Goal: Transaction & Acquisition: Obtain resource

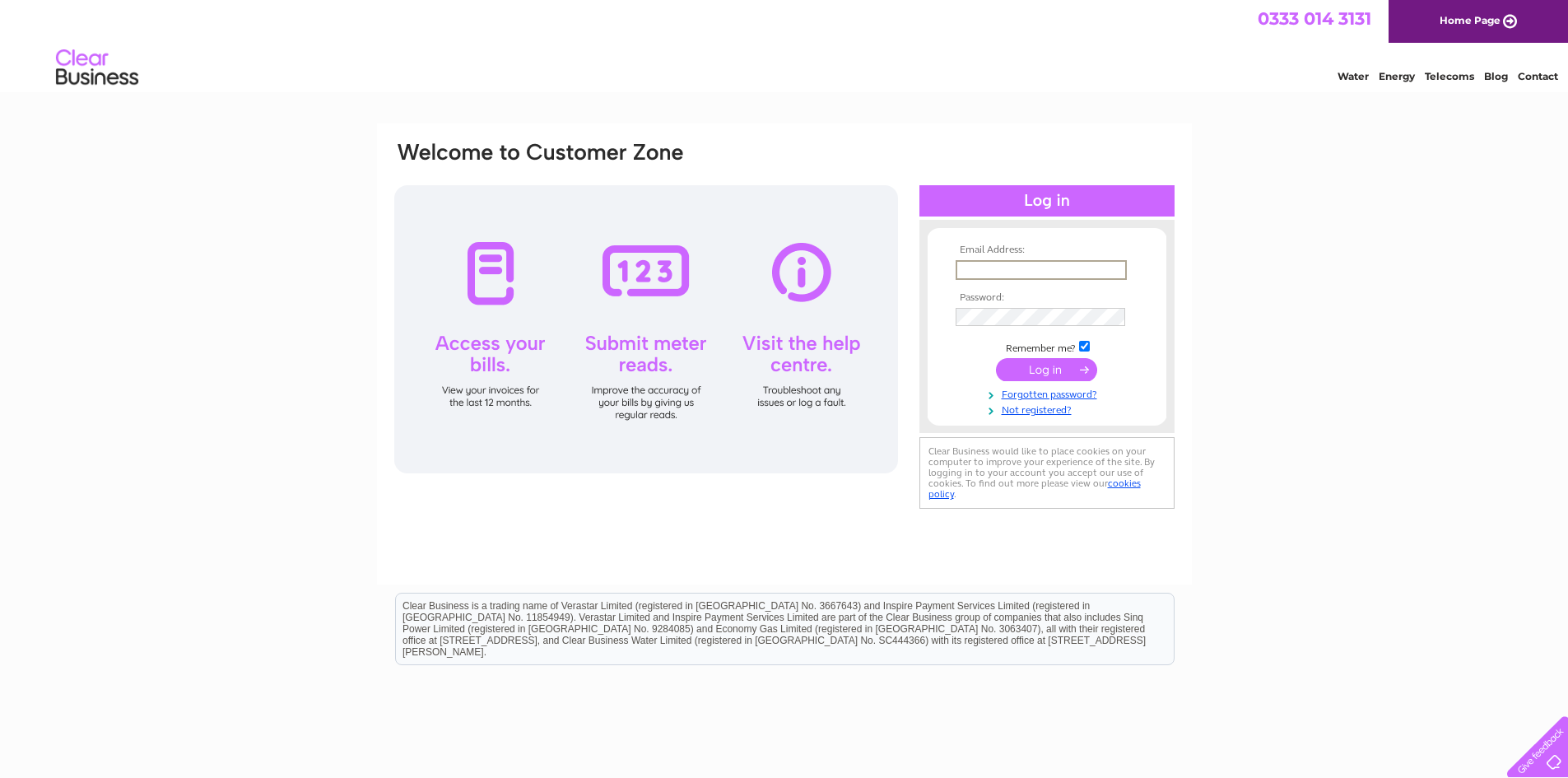
click at [989, 269] on input "text" at bounding box center [1041, 270] width 171 height 20
type input "m.goodarzi@chemcoint.com"
click at [1050, 369] on input "submit" at bounding box center [1047, 368] width 102 height 23
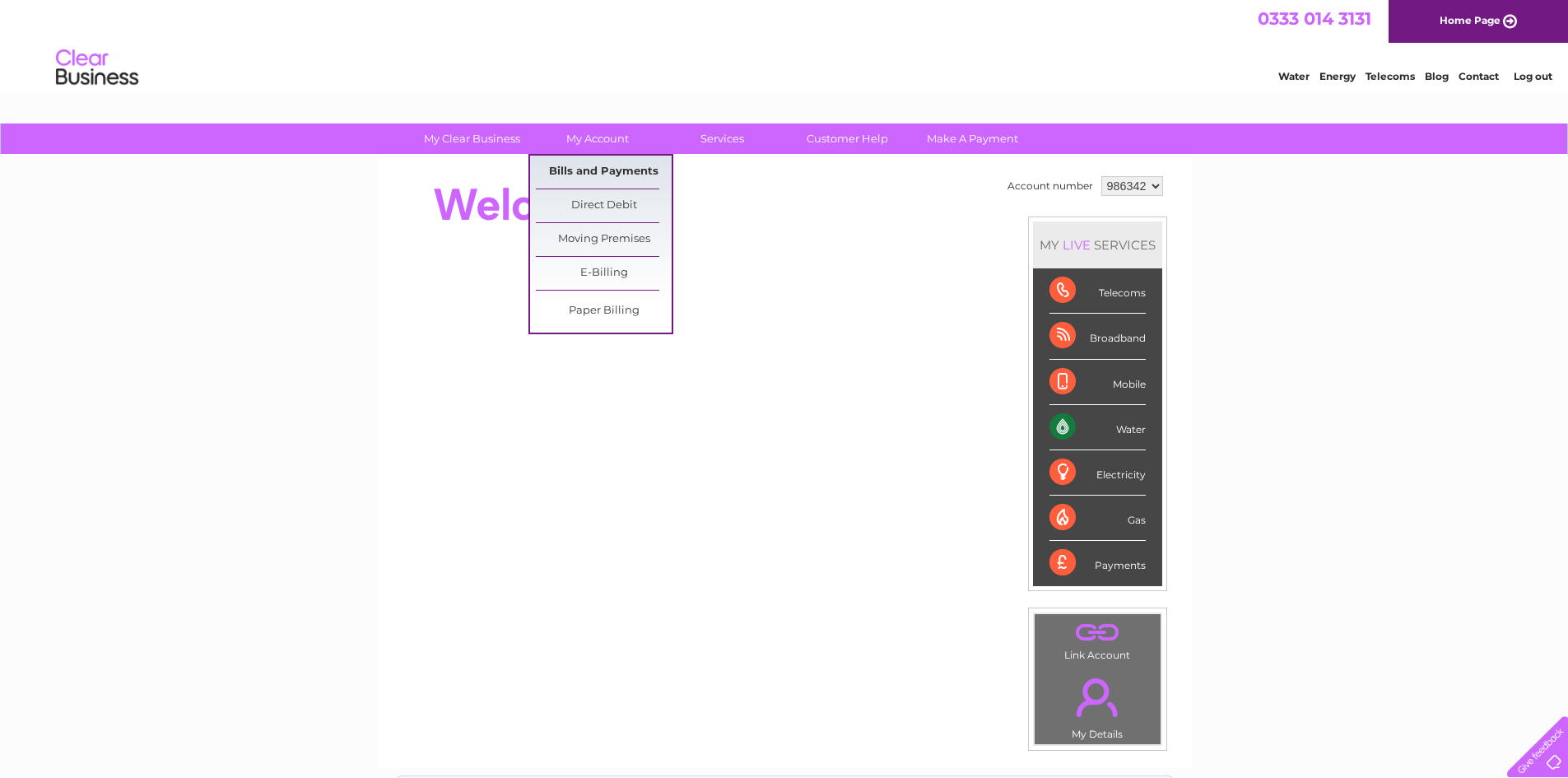
click at [596, 167] on link "Bills and Payments" at bounding box center [603, 172] width 136 height 33
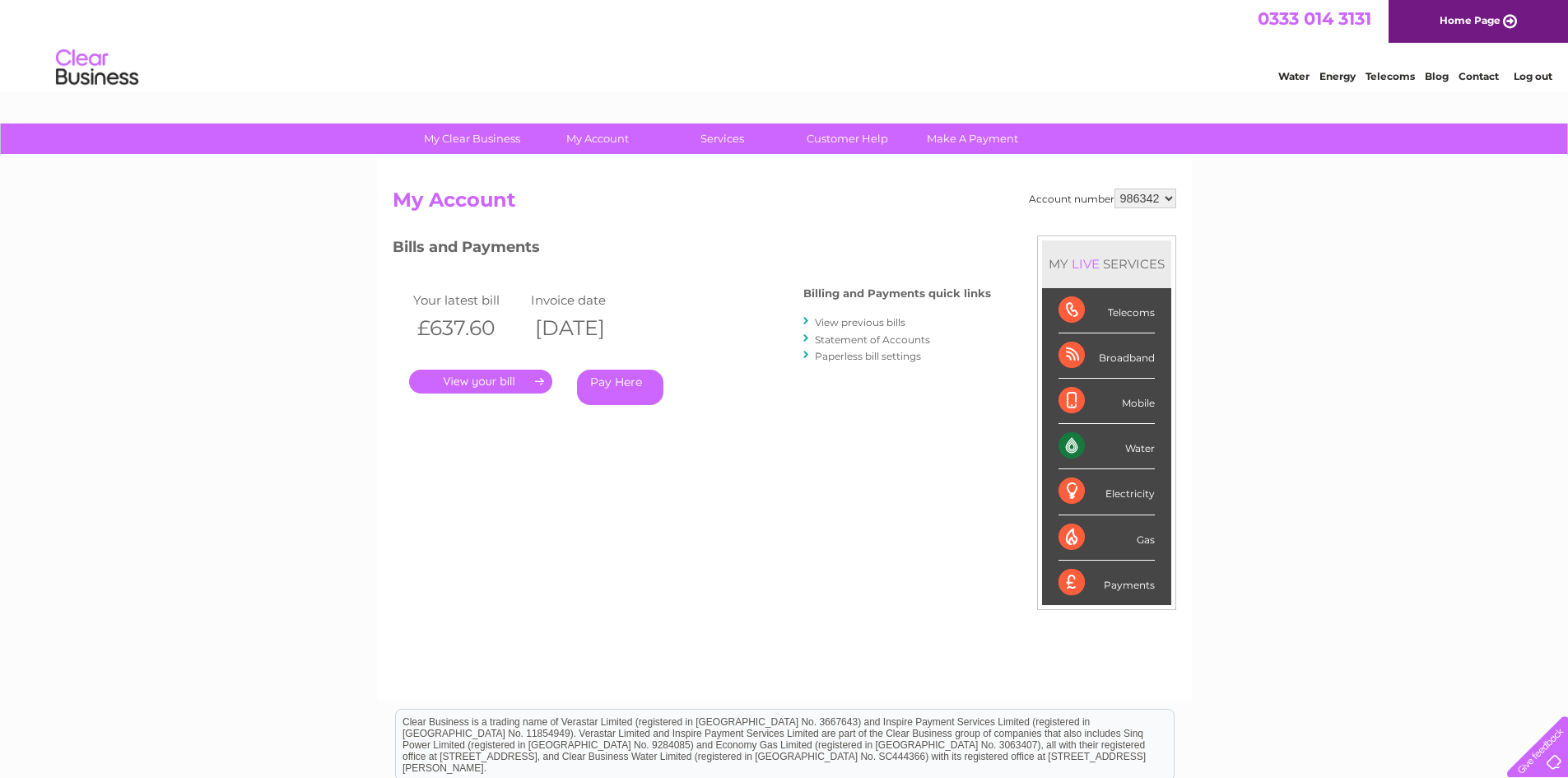
click at [486, 376] on link "." at bounding box center [481, 381] width 144 height 23
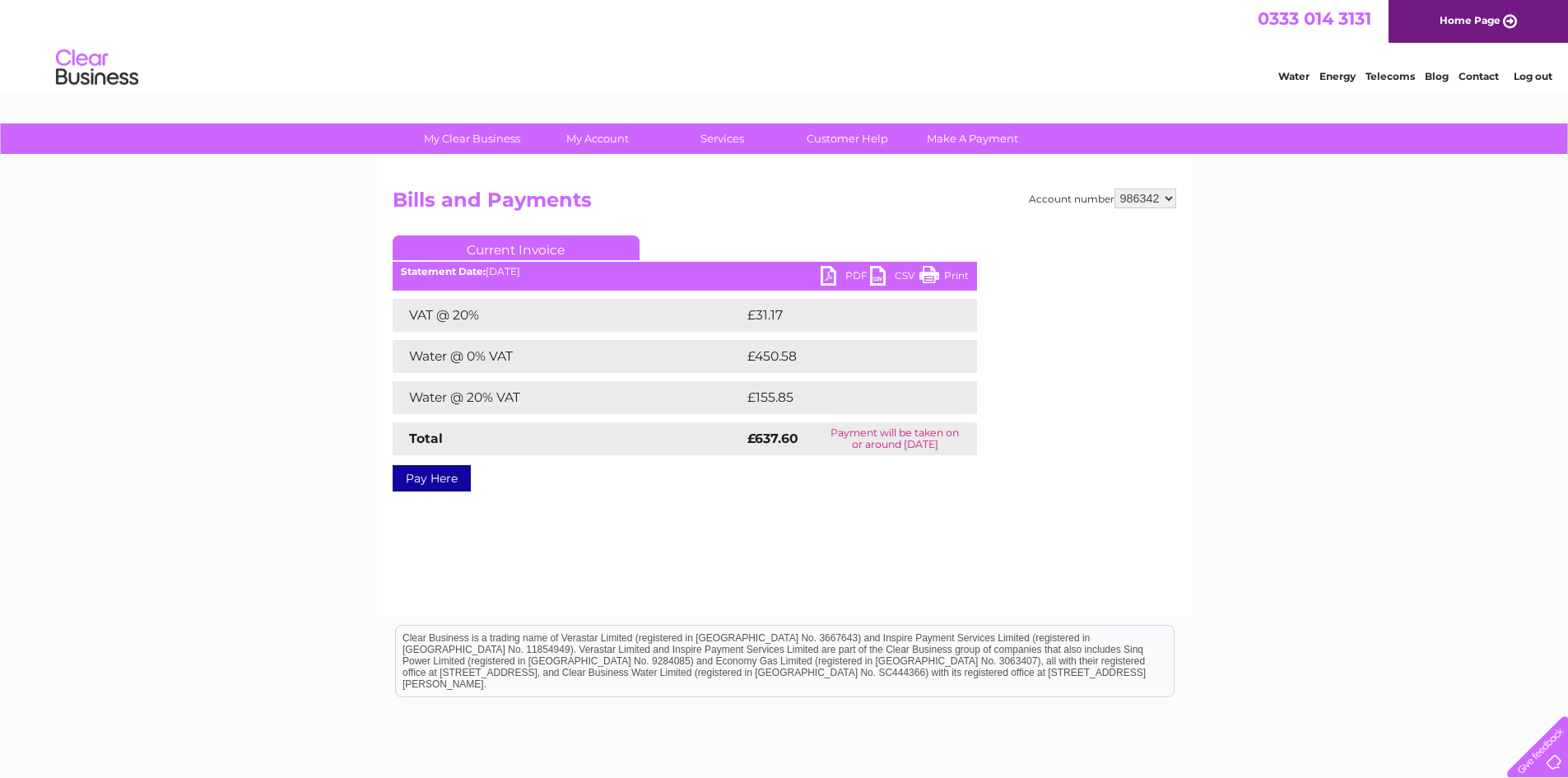
click at [843, 270] on link "PDF" at bounding box center [846, 278] width 50 height 23
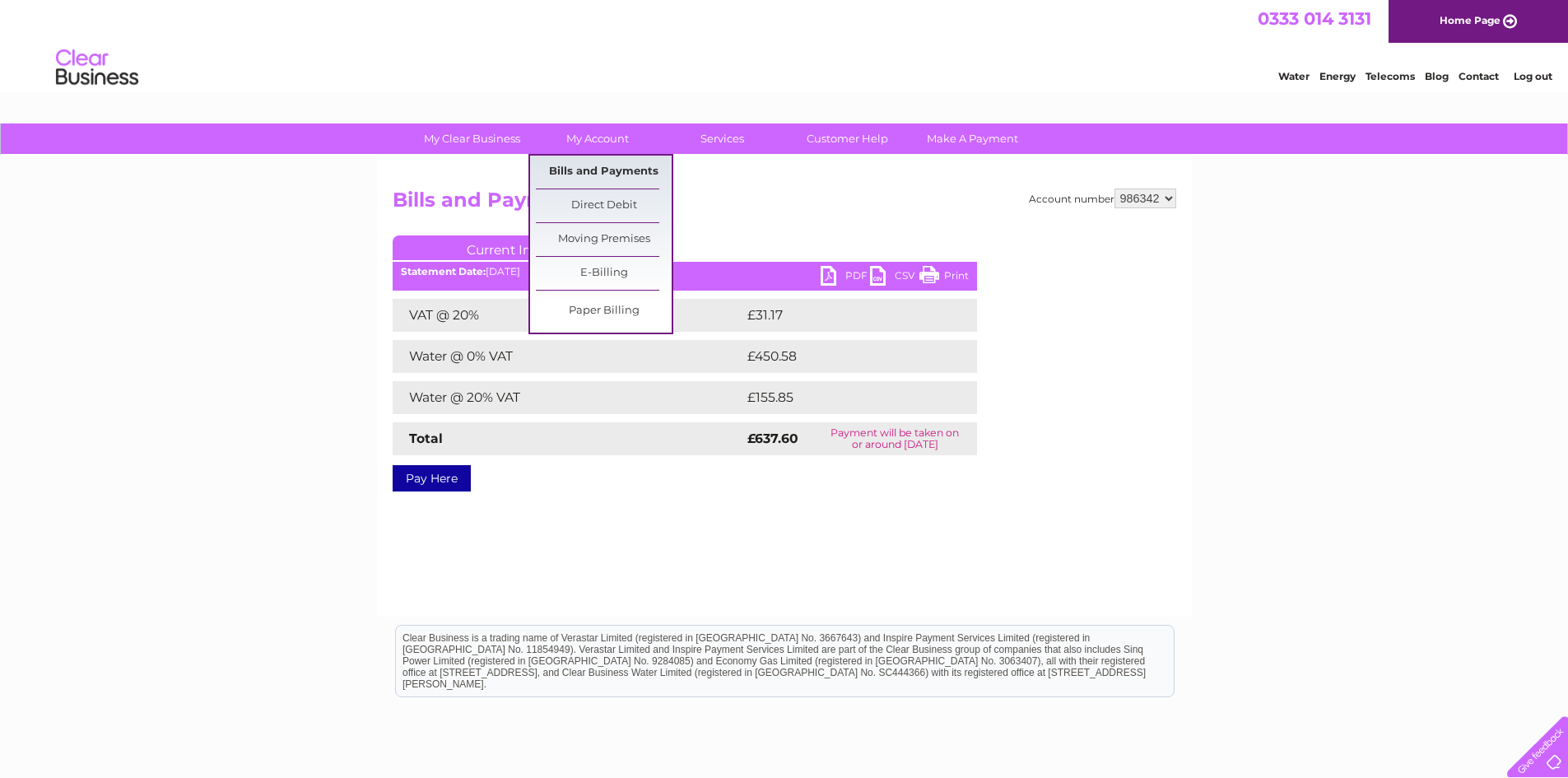
click at [573, 166] on link "Bills and Payments" at bounding box center [603, 172] width 136 height 33
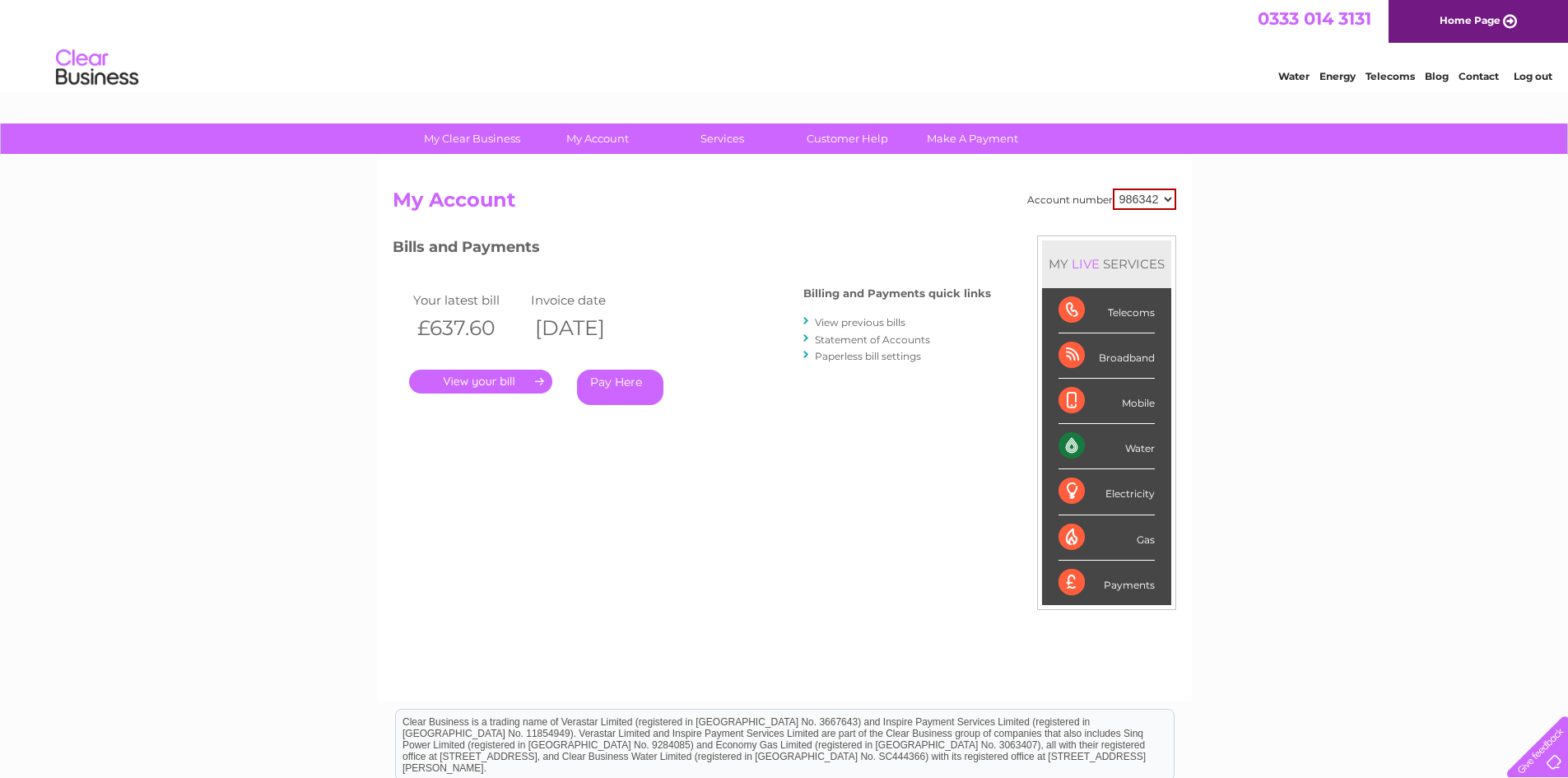
click at [860, 323] on link "View previous bills" at bounding box center [860, 322] width 91 height 13
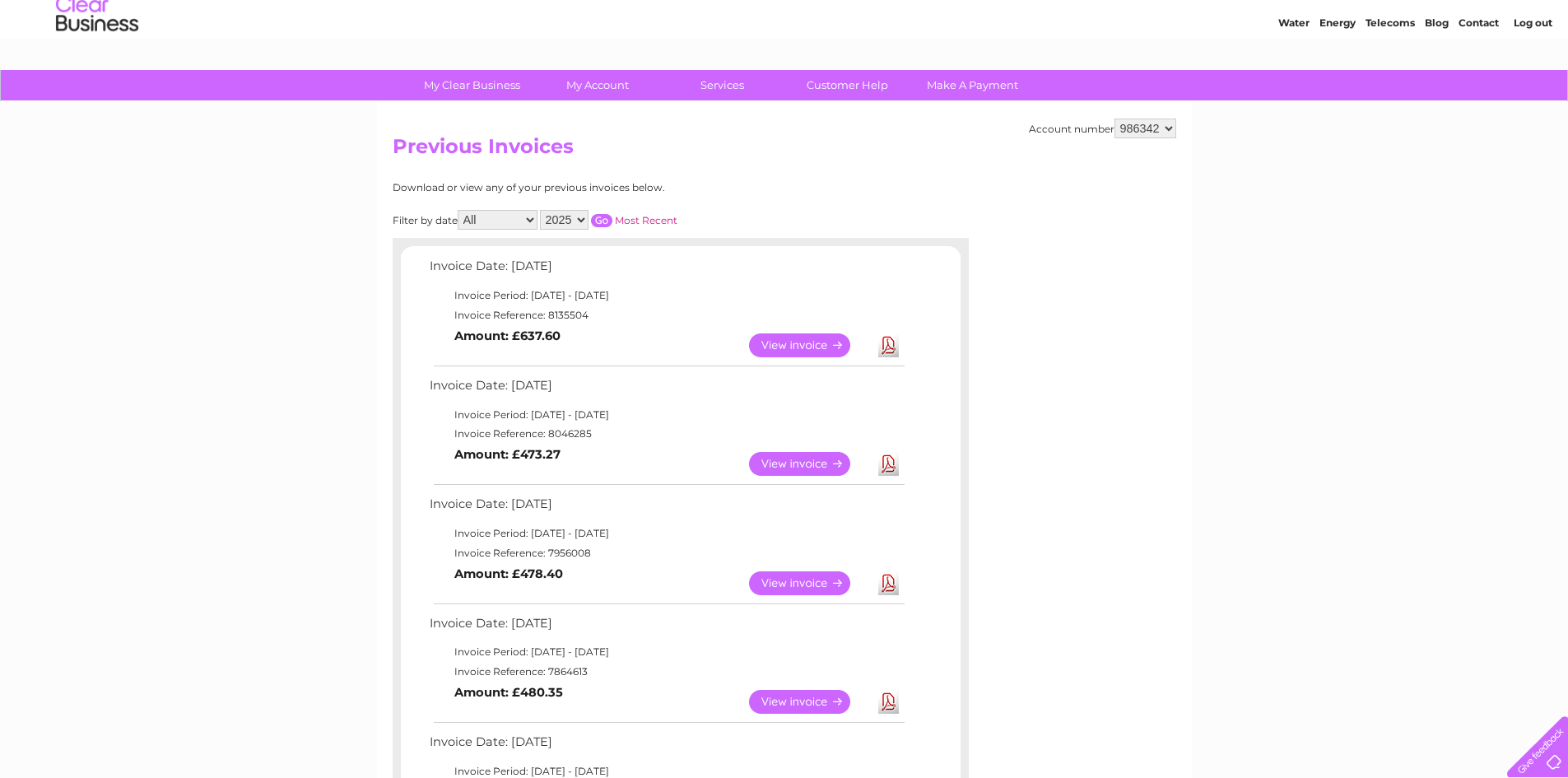
scroll to position [82, 0]
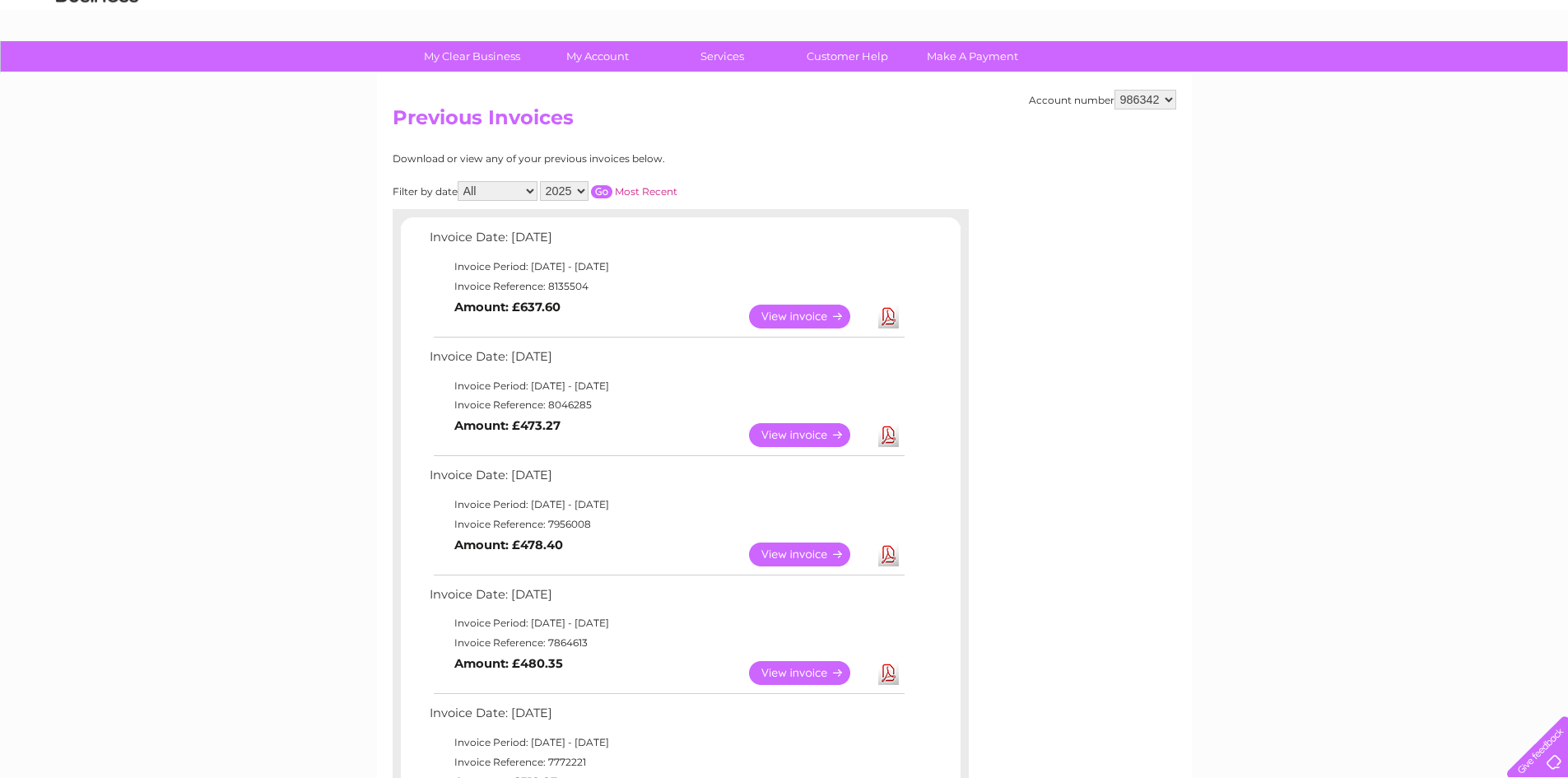
click at [892, 433] on link "Download" at bounding box center [888, 435] width 21 height 23
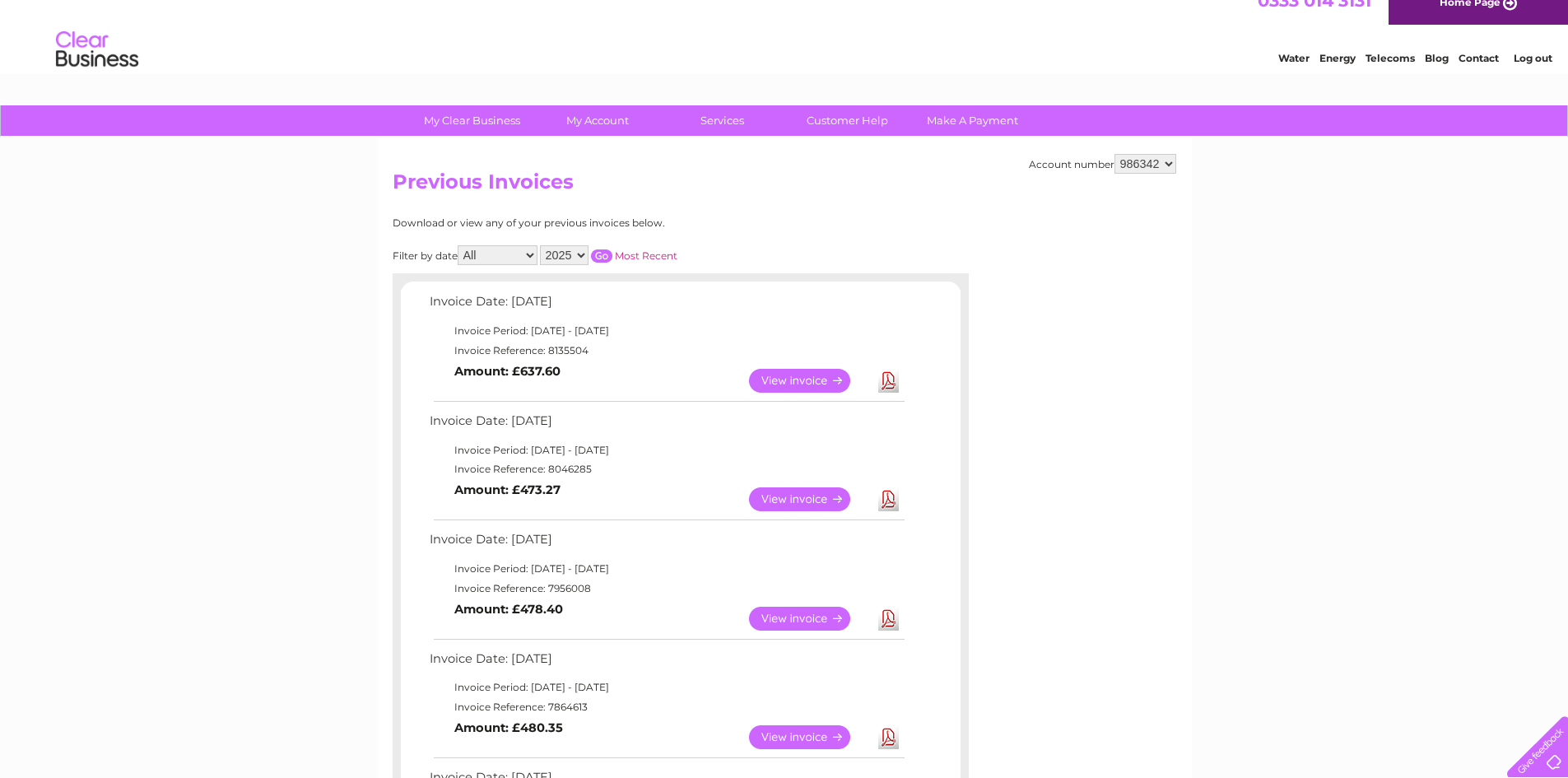
scroll to position [0, 0]
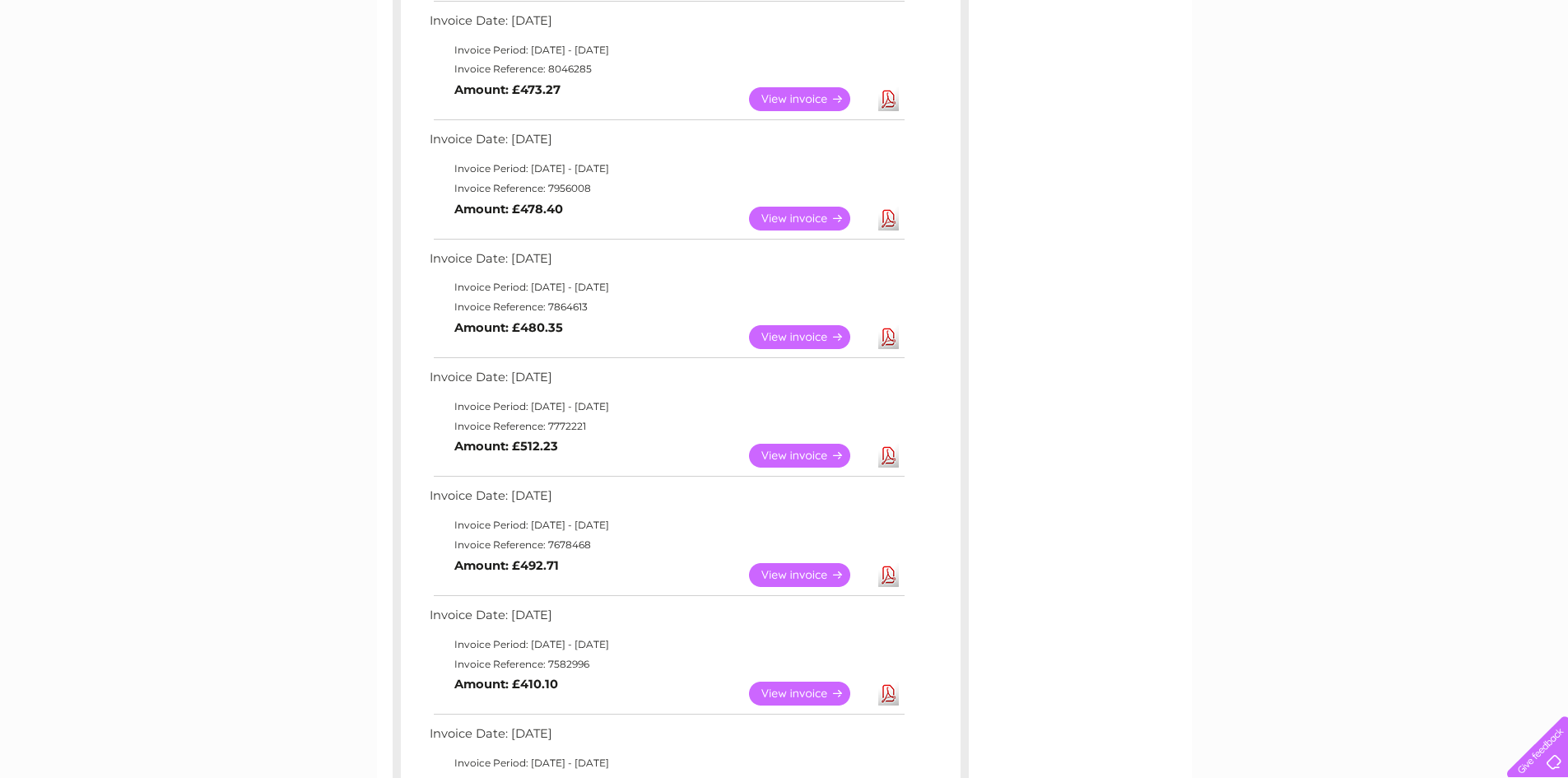
scroll to position [411, 0]
